Goal: Transaction & Acquisition: Purchase product/service

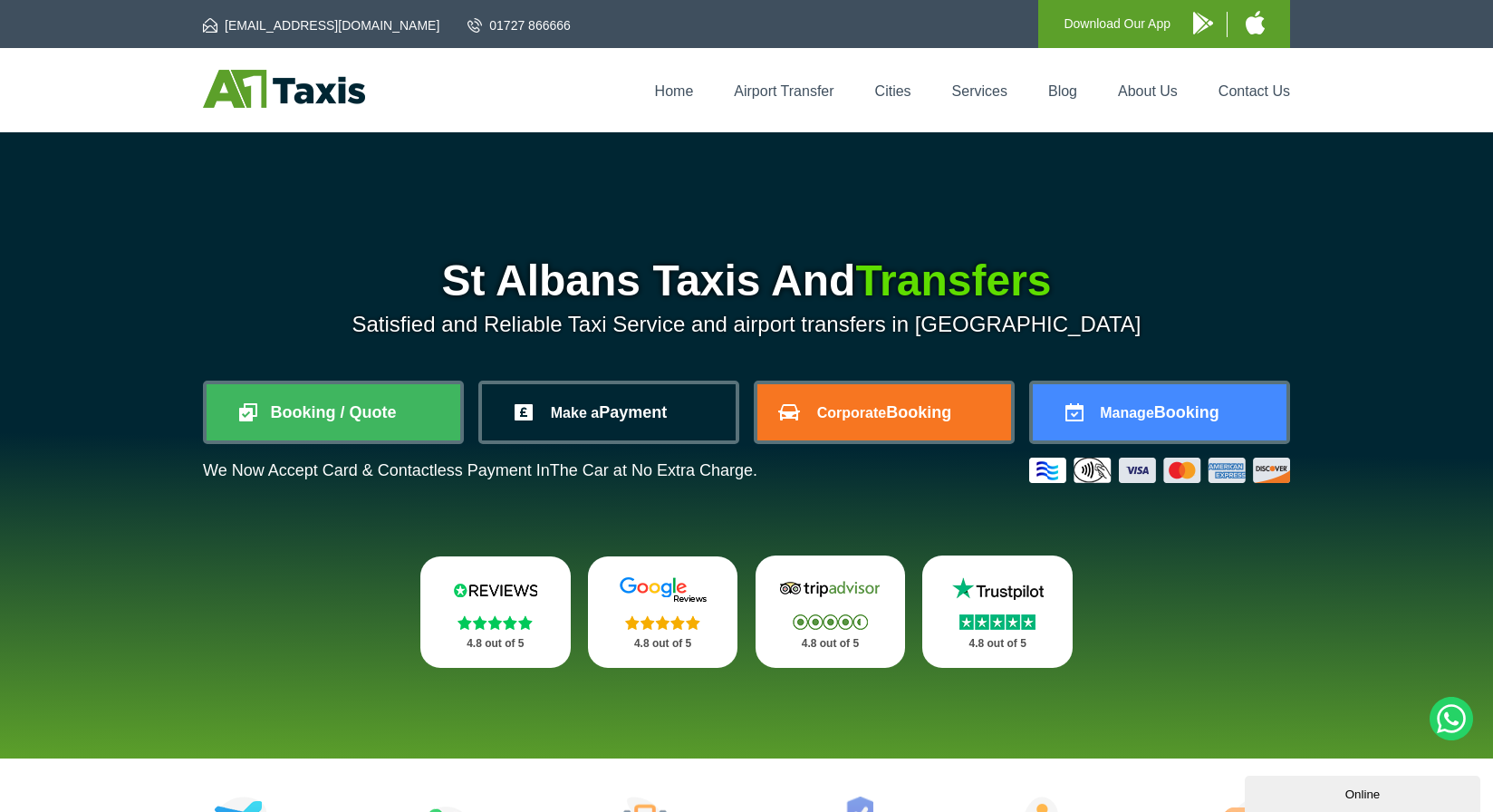
click at [630, 406] on link "Make a Payment" at bounding box center [609, 412] width 254 height 56
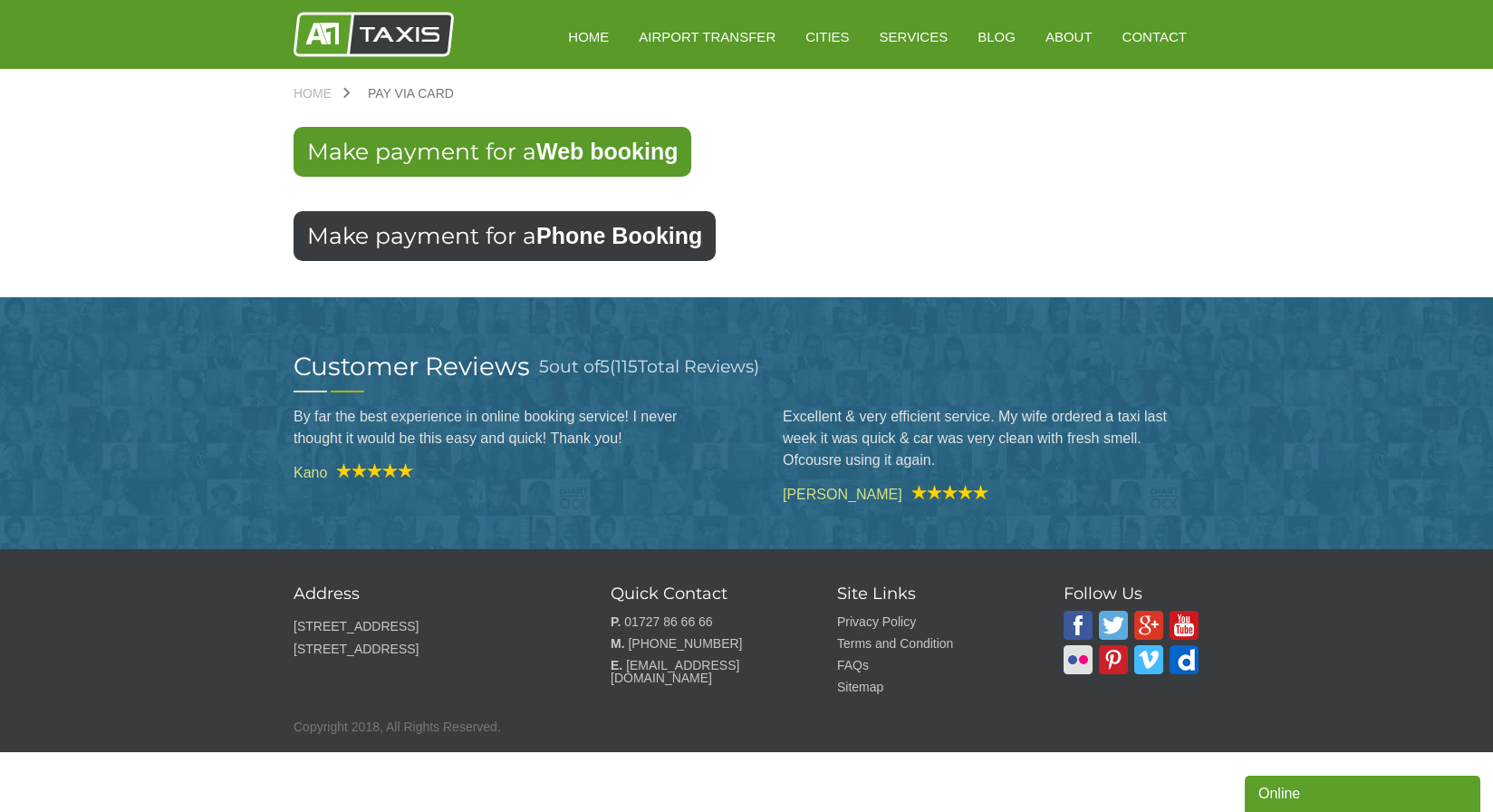
click at [616, 229] on strong "Phone Booking" at bounding box center [618, 235] width 165 height 25
